Goal: Navigation & Orientation: Go to known website

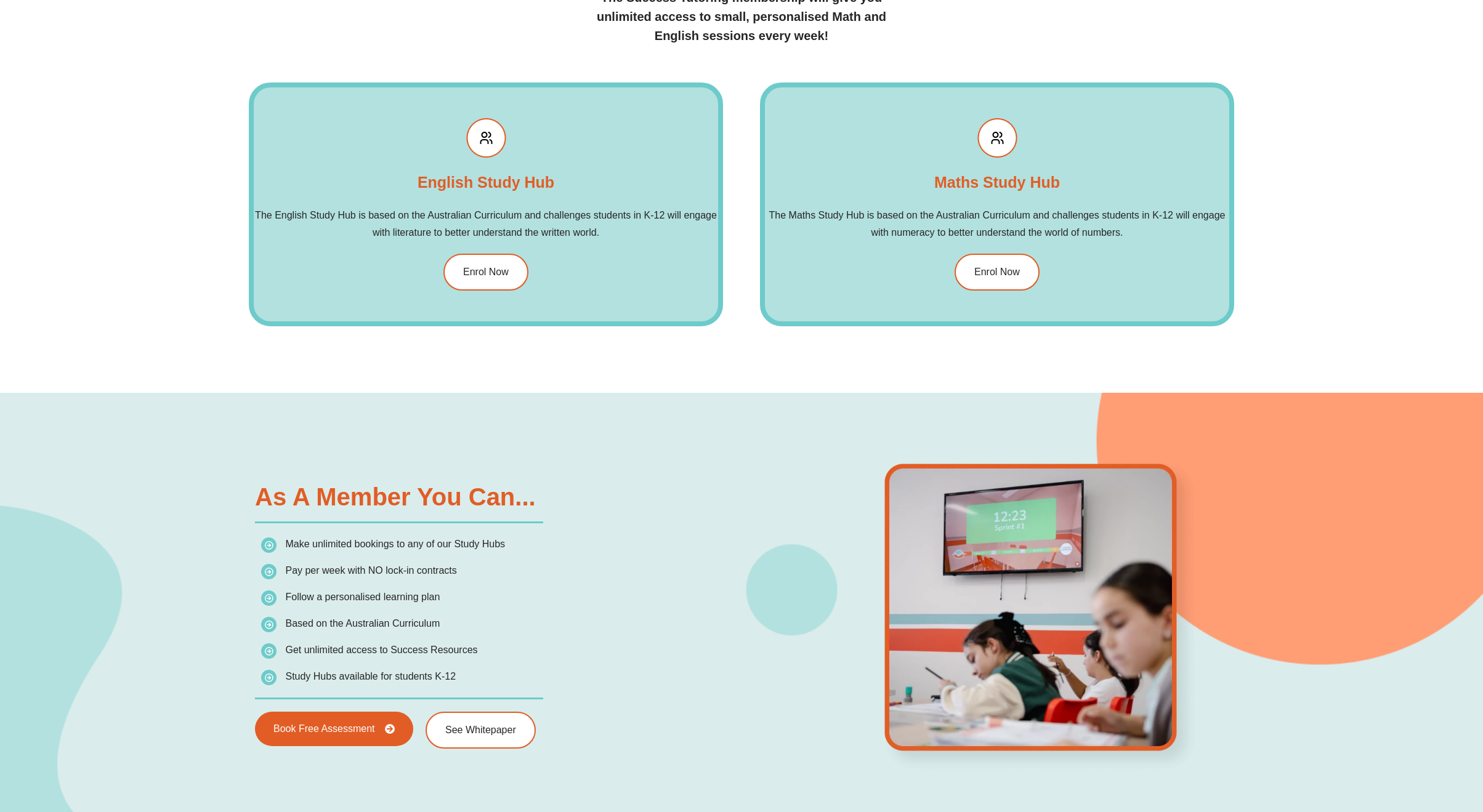
scroll to position [1785, 0]
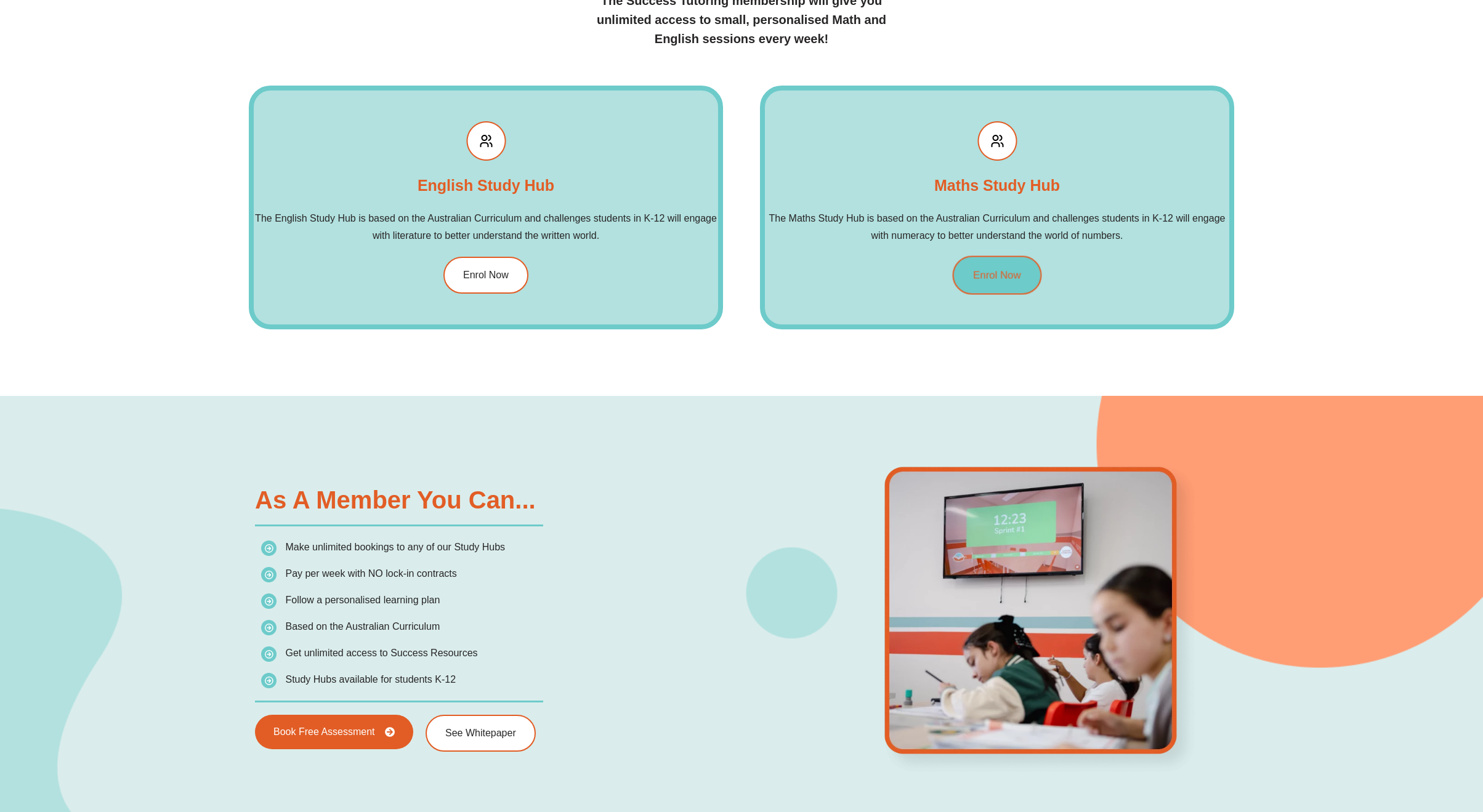
click at [1025, 268] on link "Enrol Now" at bounding box center [997, 275] width 89 height 39
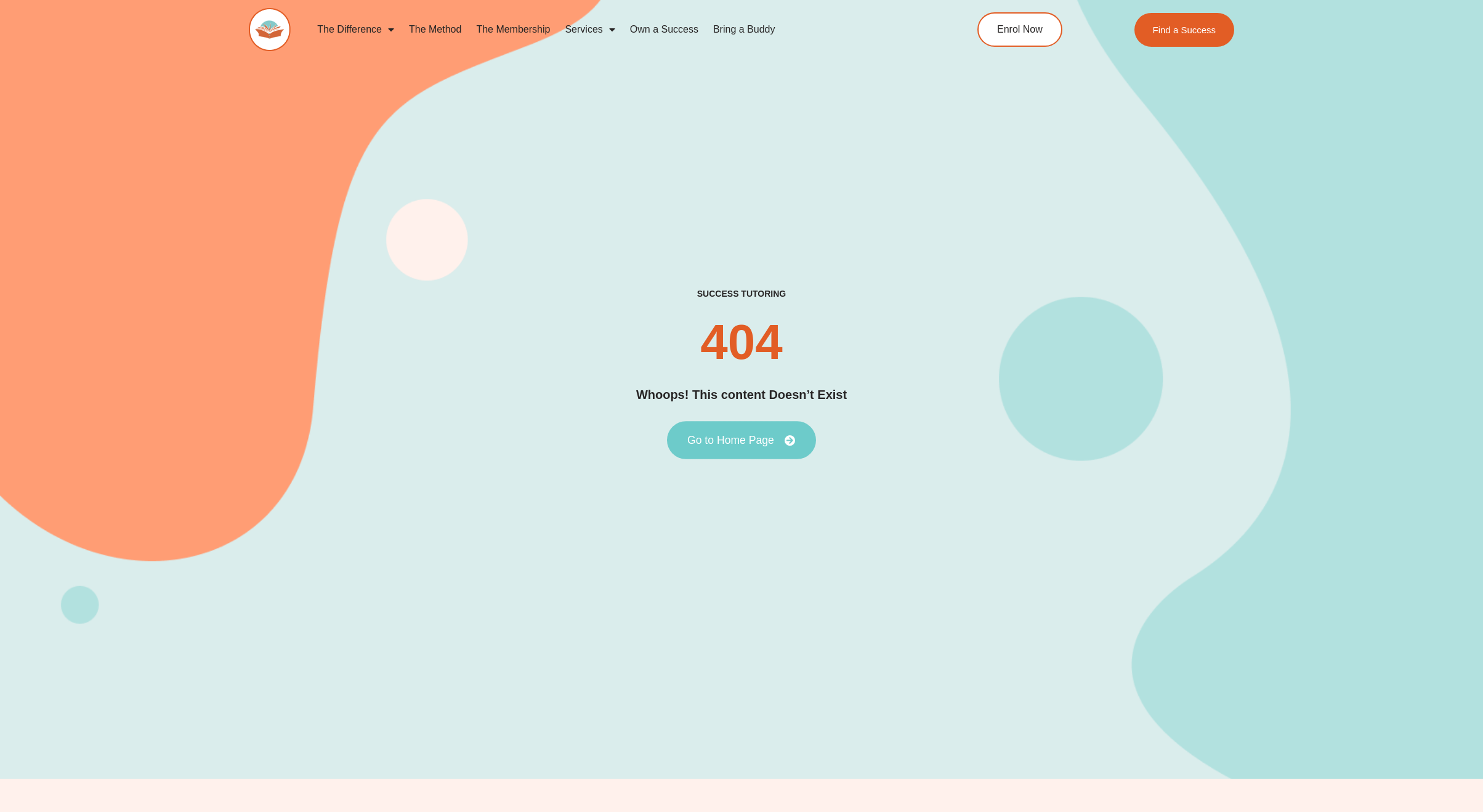
click at [751, 451] on link "Go to Home Page" at bounding box center [742, 441] width 149 height 38
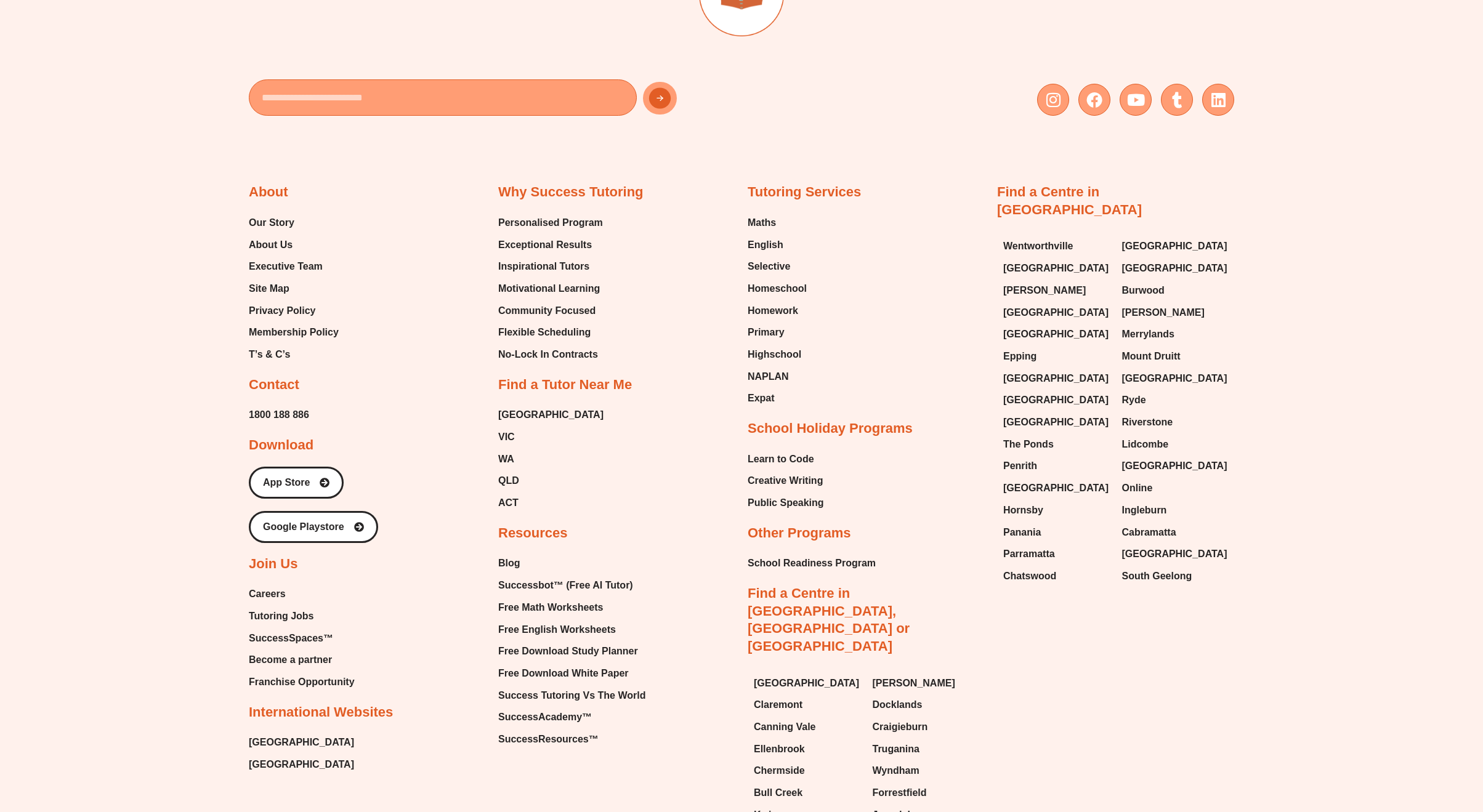
scroll to position [923, 0]
